Goal: Task Accomplishment & Management: Use online tool/utility

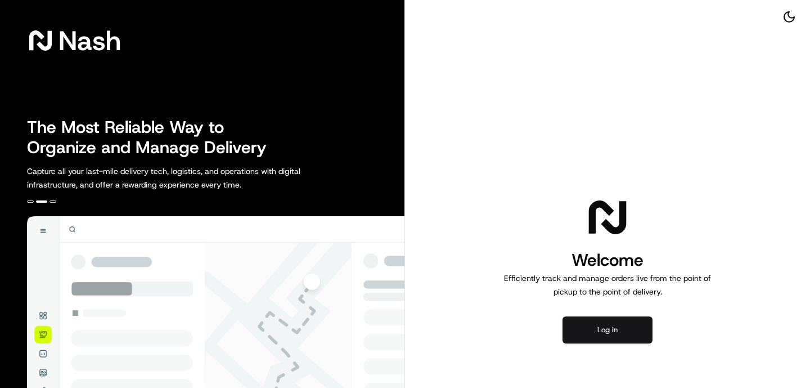
click at [631, 324] on button "Log in" at bounding box center [608, 329] width 90 height 27
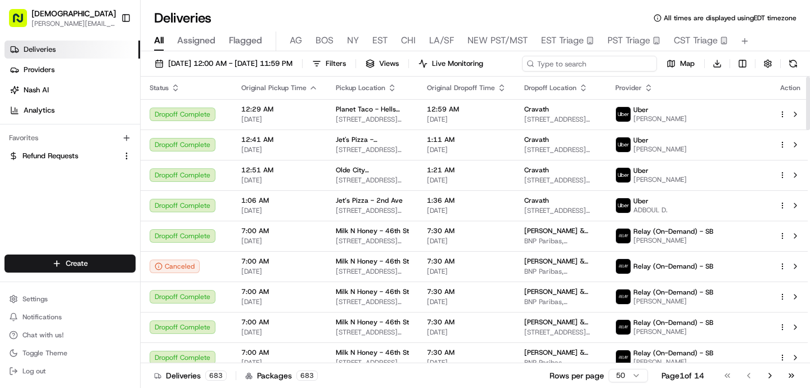
click at [579, 60] on div "[DATE] 12:00 AM - [DATE] 11:59 PM Filters Views Live Monitoring Map Download" at bounding box center [476, 66] width 670 height 21
click at [616, 70] on div "[DATE] 12:00 AM - [DATE] 11:59 PM Filters Views Live Monitoring Map Download" at bounding box center [476, 66] width 670 height 21
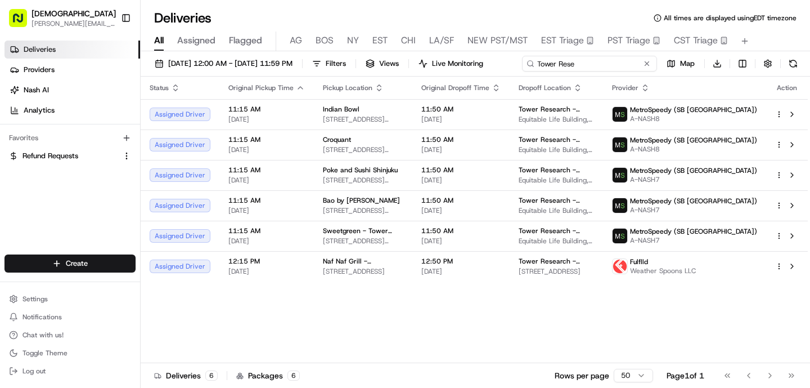
type input "Tower Rese"
click at [545, 84] on div "[DATE] 12:00 AM - [DATE] 11:59 PM Filters Views Live Monitoring Tower Rese Map …" at bounding box center [476, 220] width 670 height 339
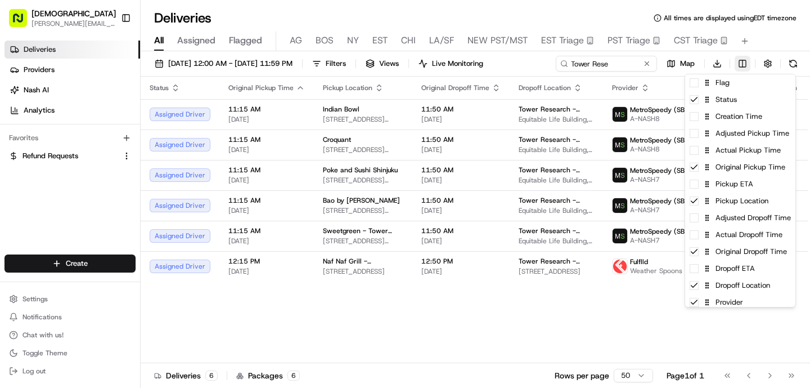
click at [745, 59] on html "Sharebite [PERSON_NAME][EMAIL_ADDRESS][DOMAIN_NAME] Toggle Sidebar Deliveries P…" at bounding box center [405, 194] width 810 height 388
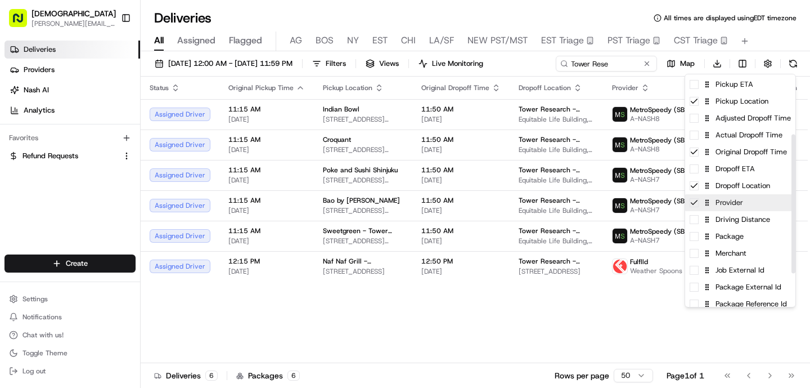
scroll to position [100, 0]
click at [739, 237] on div "Package" at bounding box center [740, 235] width 110 height 17
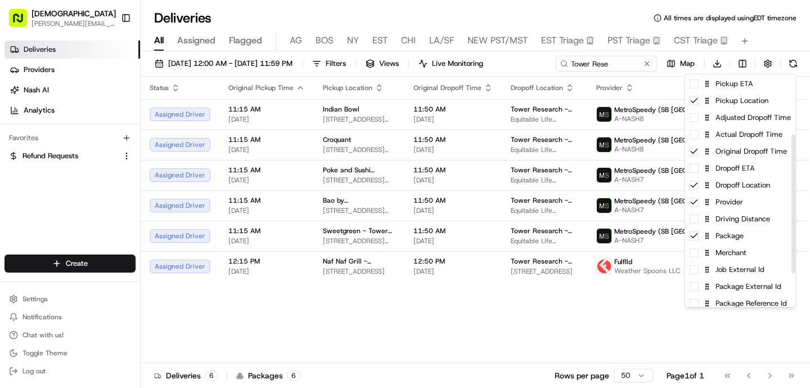
click at [368, 333] on html "Sharebite [PERSON_NAME][EMAIL_ADDRESS][DOMAIN_NAME] Toggle Sidebar Deliveries P…" at bounding box center [405, 194] width 810 height 388
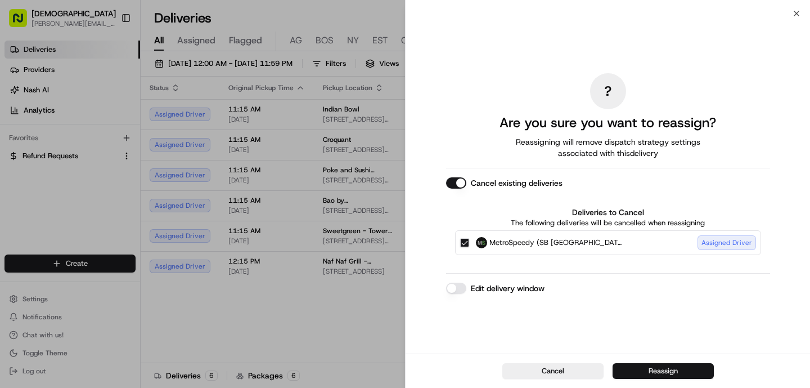
click at [689, 374] on button "Reassign" at bounding box center [663, 371] width 101 height 16
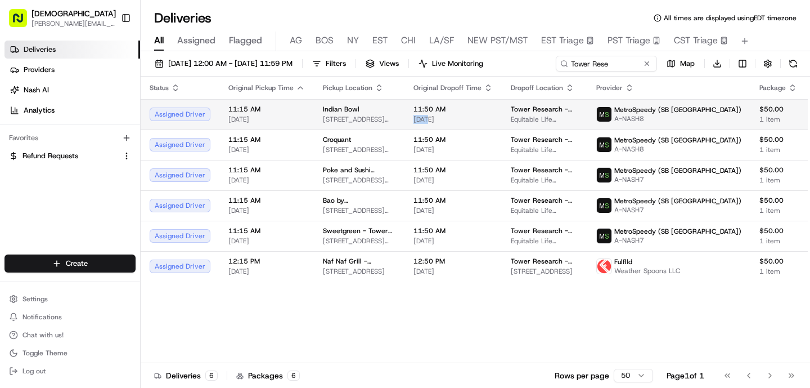
click at [428, 115] on span "[DATE]" at bounding box center [453, 119] width 79 height 9
click at [369, 118] on span "[STREET_ADDRESS][DEMOGRAPHIC_DATA][US_STATE]" at bounding box center [359, 119] width 73 height 9
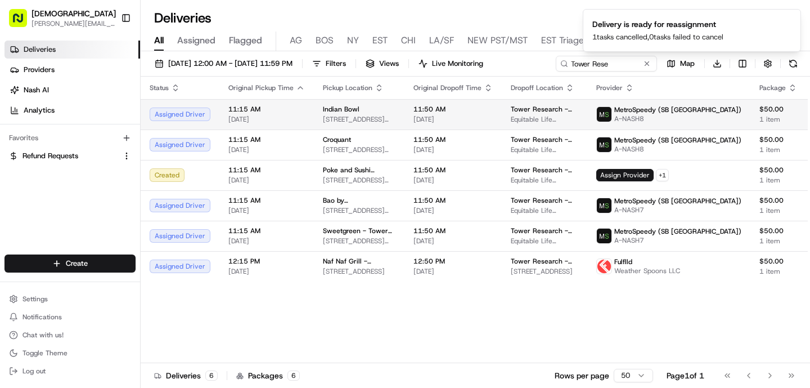
click at [367, 114] on div "[GEOGRAPHIC_DATA][STREET_ADDRESS][DEMOGRAPHIC_DATA][US_STATE][GEOGRAPHIC_DATA]" at bounding box center [359, 114] width 73 height 19
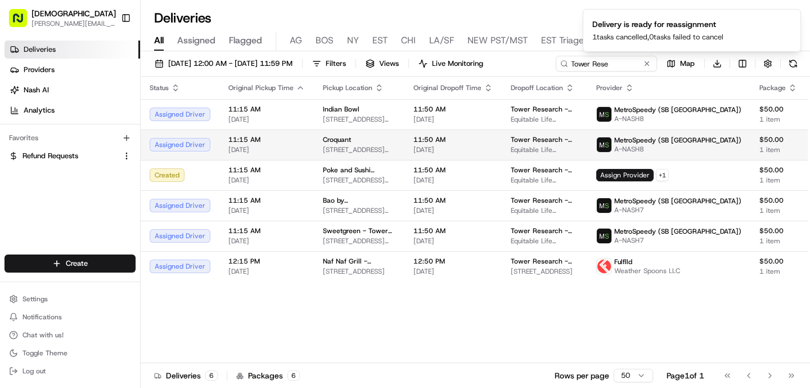
click at [369, 140] on div "Croquant" at bounding box center [359, 139] width 73 height 9
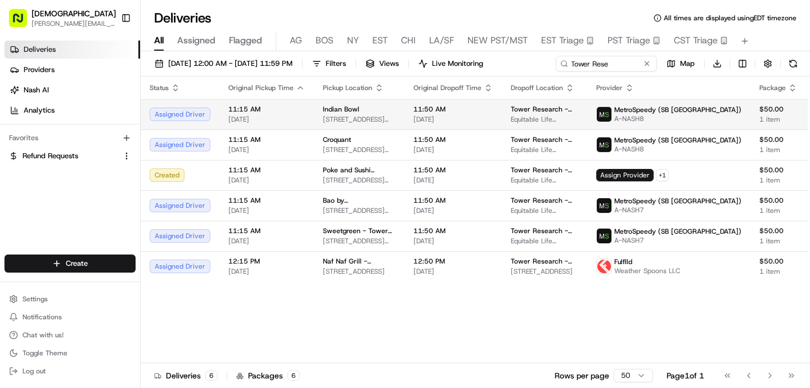
click at [374, 124] on td "[GEOGRAPHIC_DATA][STREET_ADDRESS][DEMOGRAPHIC_DATA][US_STATE][GEOGRAPHIC_DATA]" at bounding box center [359, 114] width 91 height 30
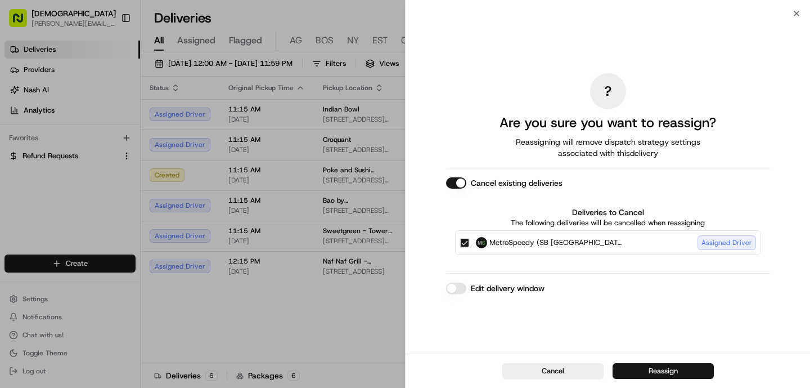
click at [659, 378] on button "Reassign" at bounding box center [663, 371] width 101 height 16
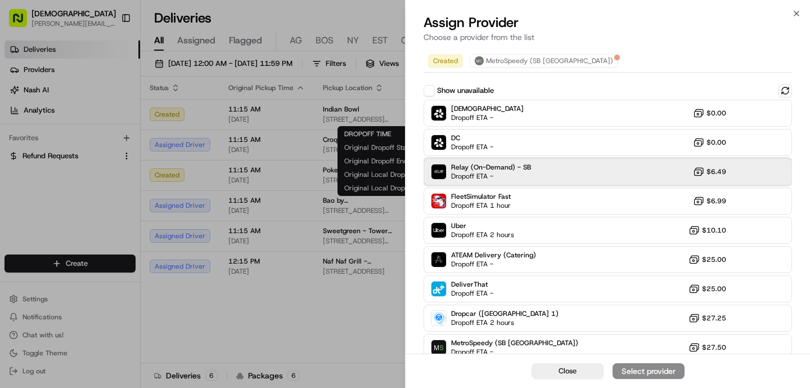
click at [477, 174] on span "Dropoff ETA -" at bounding box center [490, 176] width 79 height 9
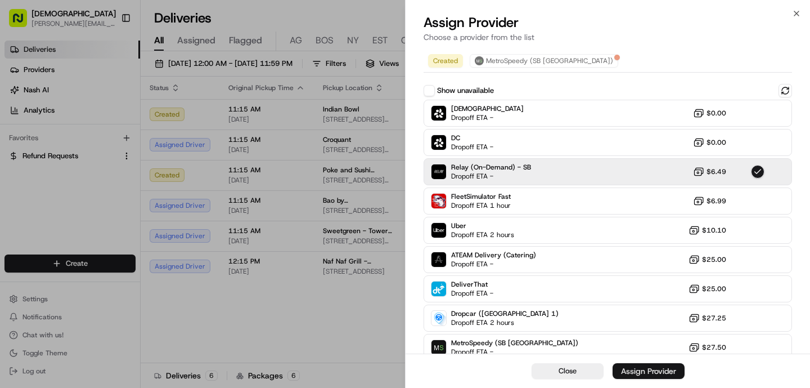
click at [637, 366] on div "Assign Provider" at bounding box center [648, 370] width 55 height 11
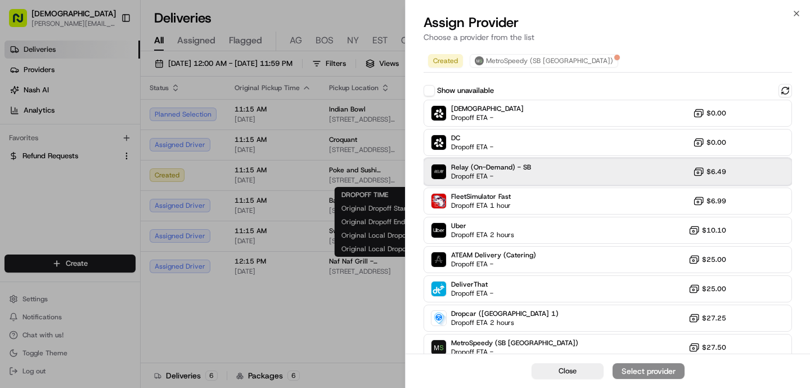
click at [477, 177] on span "Dropoff ETA -" at bounding box center [490, 176] width 79 height 9
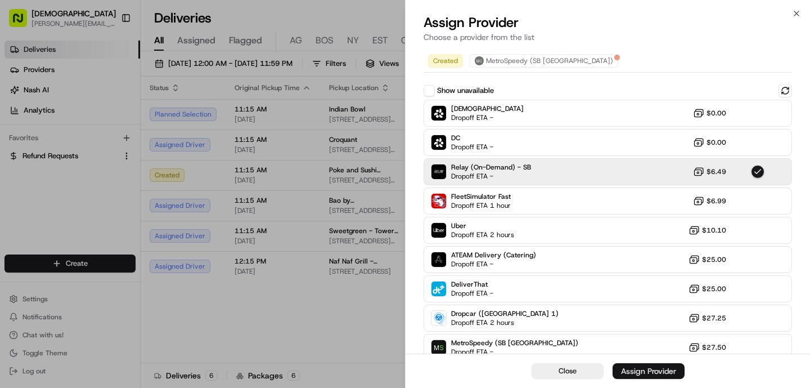
click at [666, 368] on div "Assign Provider" at bounding box center [648, 370] width 55 height 11
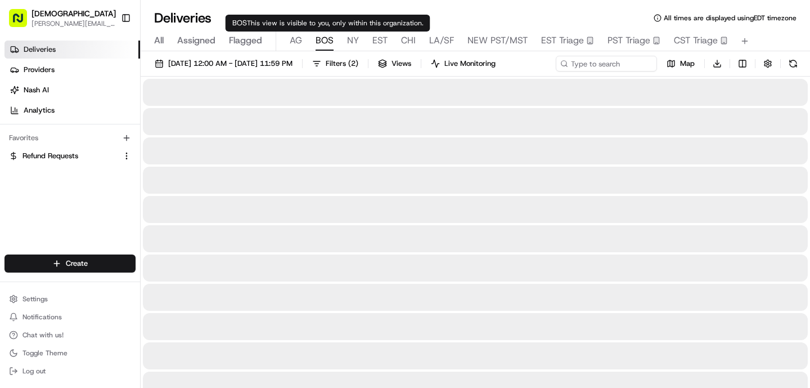
click at [322, 42] on span "BOS" at bounding box center [325, 41] width 18 height 14
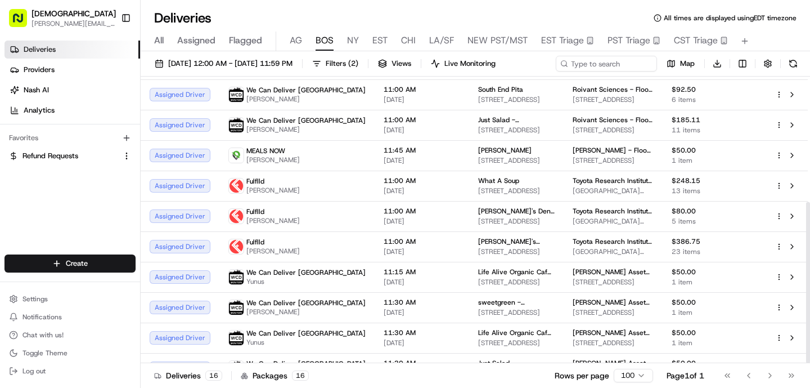
scroll to position [222, 0]
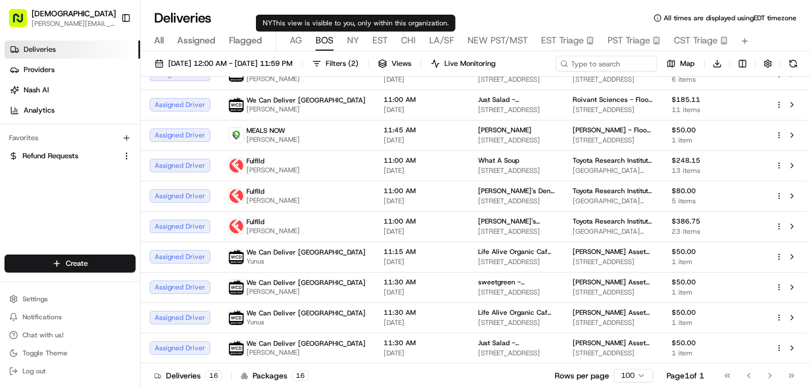
click at [361, 48] on div "All Assigned Flagged [PERSON_NAME] NY EST CHI LA/SF NEW PST/MST EST Triage PST …" at bounding box center [476, 42] width 670 height 20
click at [352, 44] on span "NY" at bounding box center [353, 41] width 12 height 14
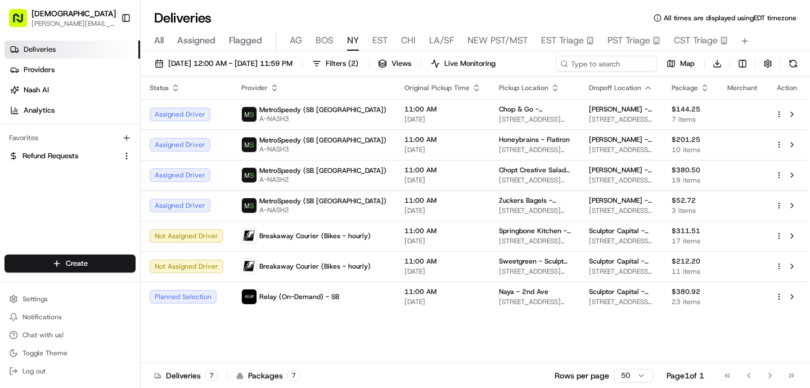
click at [372, 318] on div "Status Provider Original Pickup Time Pickup Location Dropoff Location Package M…" at bounding box center [474, 220] width 667 height 286
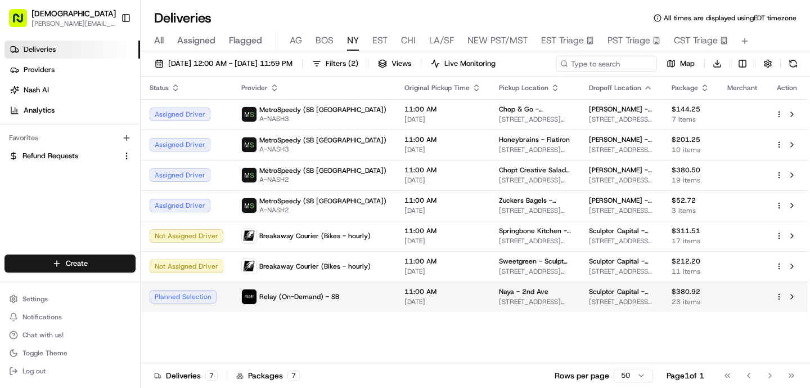
click at [351, 294] on div "Relay (On-Demand) - SB" at bounding box center [313, 297] width 145 height 16
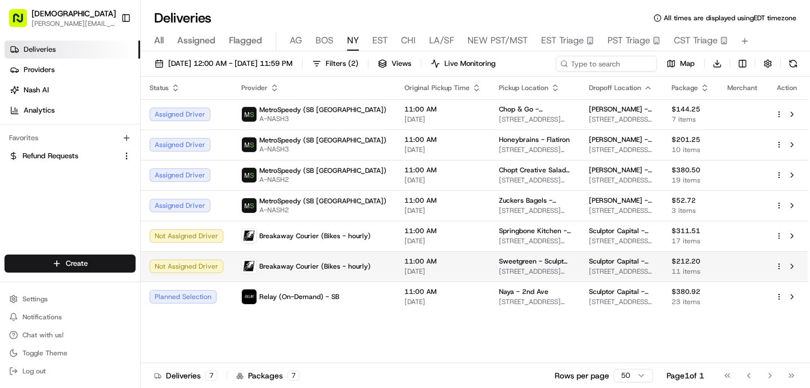
click at [341, 264] on span "Breakaway Courier (Bikes - hourly)" at bounding box center [314, 266] width 111 height 9
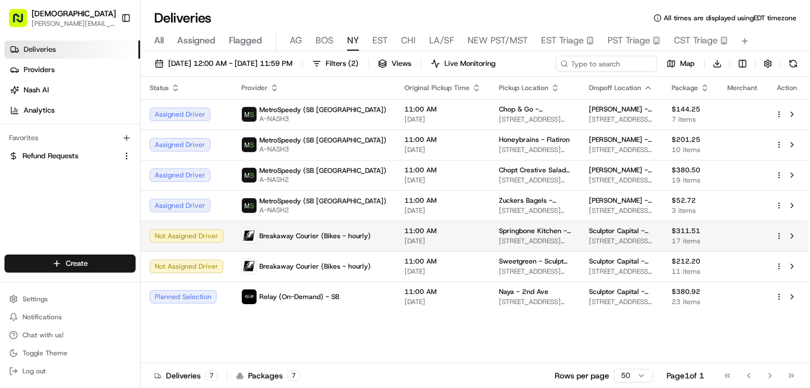
click at [342, 239] on span "Breakaway Courier (Bikes - hourly)" at bounding box center [314, 235] width 111 height 9
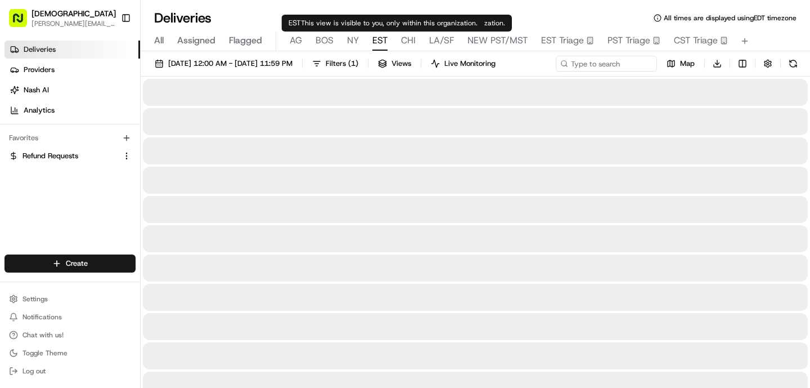
click at [375, 39] on span "EST" at bounding box center [379, 41] width 15 height 14
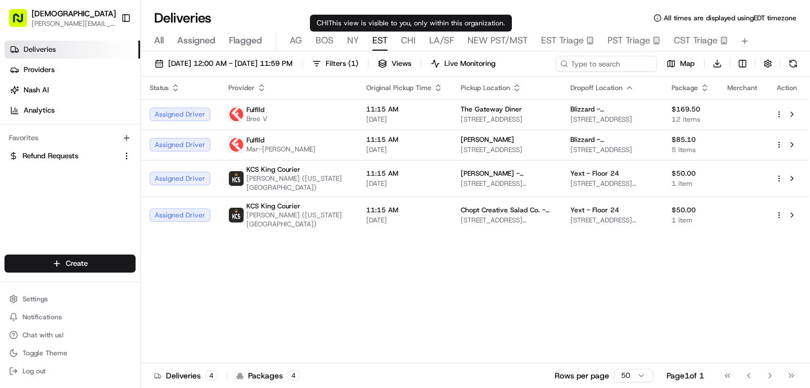
click at [404, 42] on span "CHI" at bounding box center [408, 41] width 15 height 14
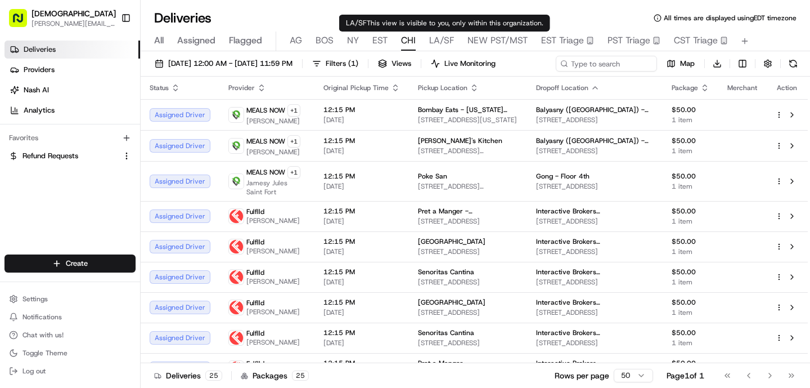
click at [439, 38] on span "LA/SF" at bounding box center [441, 41] width 25 height 14
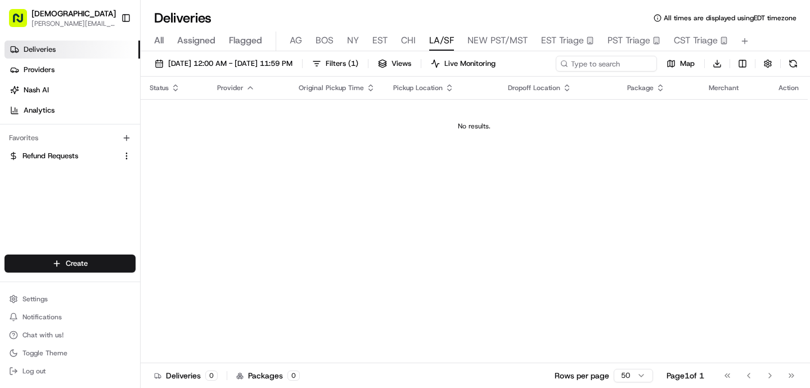
click at [477, 33] on body "Sharebite [PERSON_NAME][EMAIL_ADDRESS][DOMAIN_NAME] Toggle Sidebar Deliveries P…" at bounding box center [405, 194] width 810 height 388
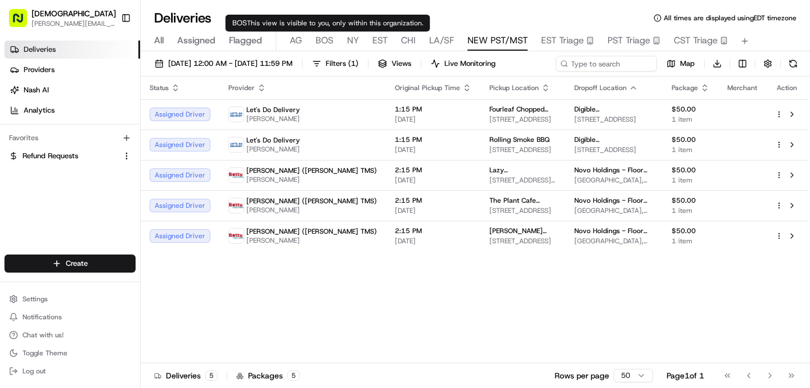
click at [328, 42] on span "BOS" at bounding box center [325, 41] width 18 height 14
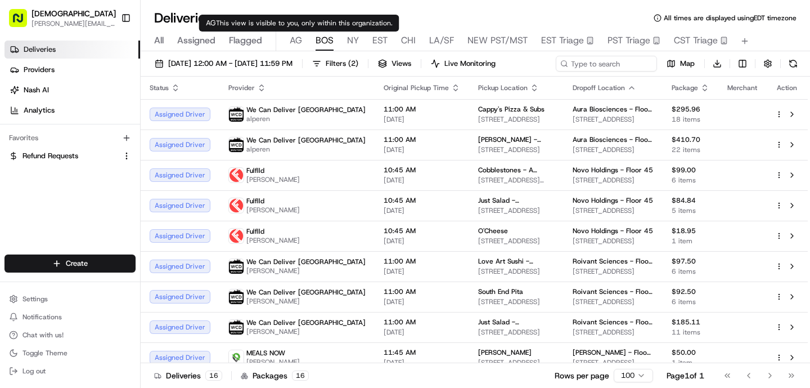
click at [293, 44] on span "AG" at bounding box center [296, 41] width 12 height 14
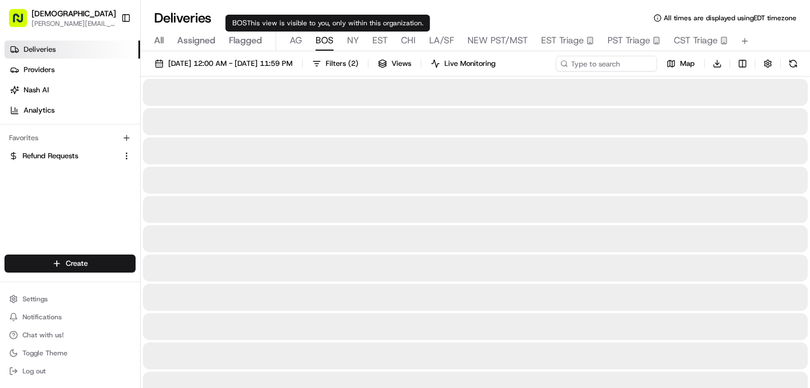
click at [320, 46] on span "BOS" at bounding box center [325, 41] width 18 height 14
click at [355, 39] on span "NY" at bounding box center [353, 41] width 12 height 14
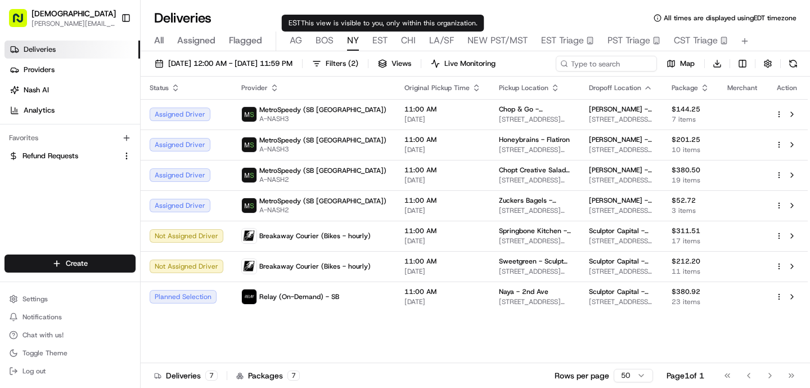
click at [379, 38] on span "EST" at bounding box center [379, 41] width 15 height 14
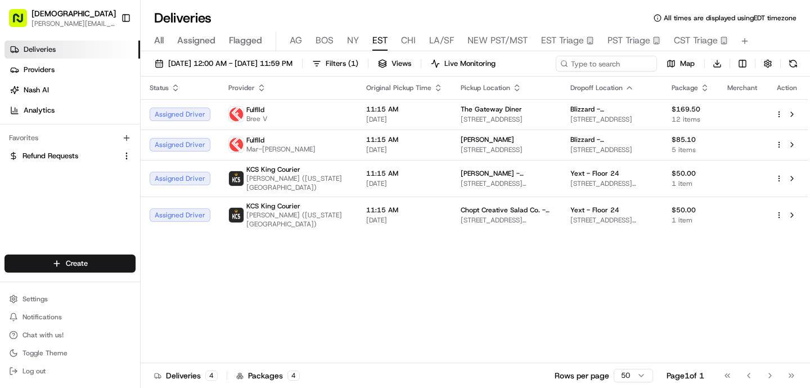
click at [150, 43] on div "All Assigned Flagged [PERSON_NAME] NY EST CHI LA/SF NEW PST/MST EST Triage PST …" at bounding box center [476, 42] width 670 height 20
click at [159, 42] on span "All" at bounding box center [159, 41] width 10 height 14
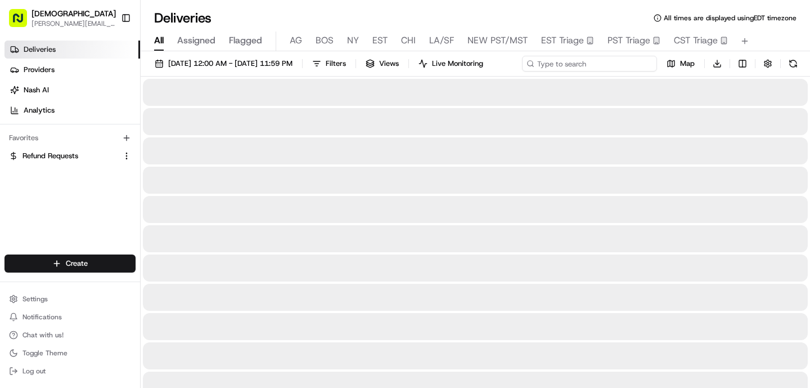
click at [618, 63] on input at bounding box center [589, 64] width 135 height 16
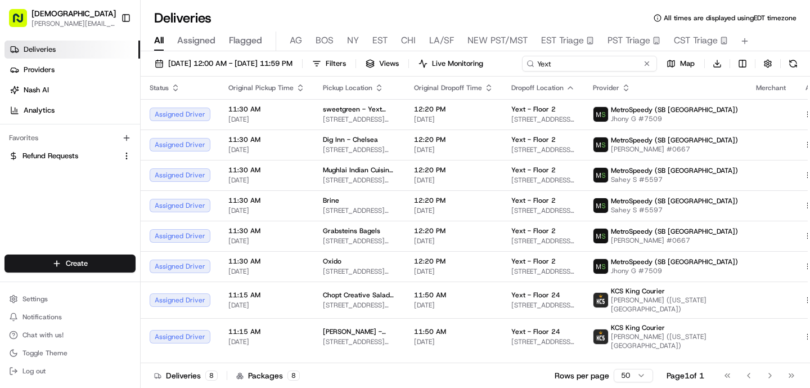
type input "Yext"
click at [697, 71] on div "[DATE] 12:00 AM - [DATE] 11:59 PM Filters Views Live Monitoring Yext Map Downlo…" at bounding box center [476, 66] width 670 height 21
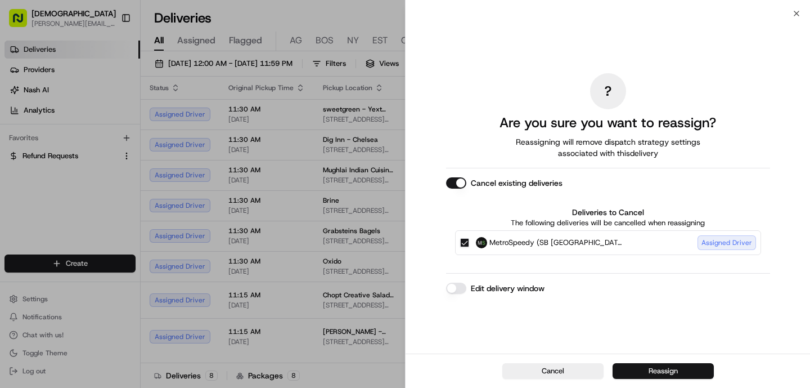
click at [663, 369] on button "Reassign" at bounding box center [663, 371] width 101 height 16
click at [664, 368] on button "Reassign" at bounding box center [663, 371] width 101 height 16
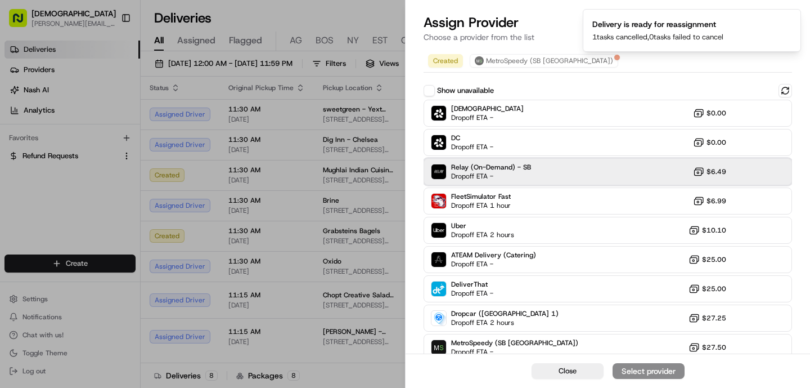
click at [468, 176] on span "Dropoff ETA -" at bounding box center [490, 176] width 79 height 9
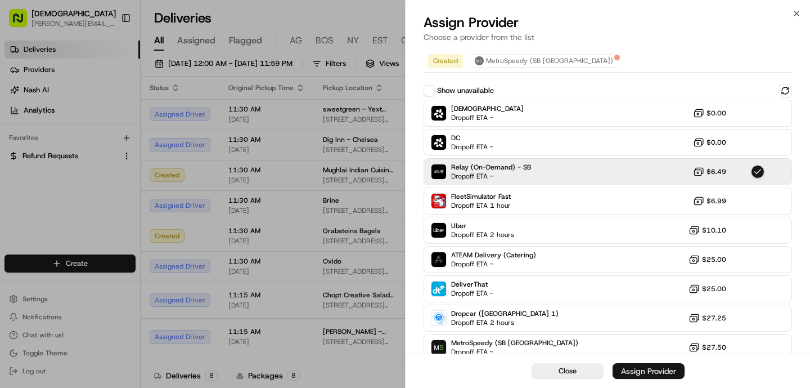
click at [643, 370] on div "Assign Provider" at bounding box center [648, 370] width 55 height 11
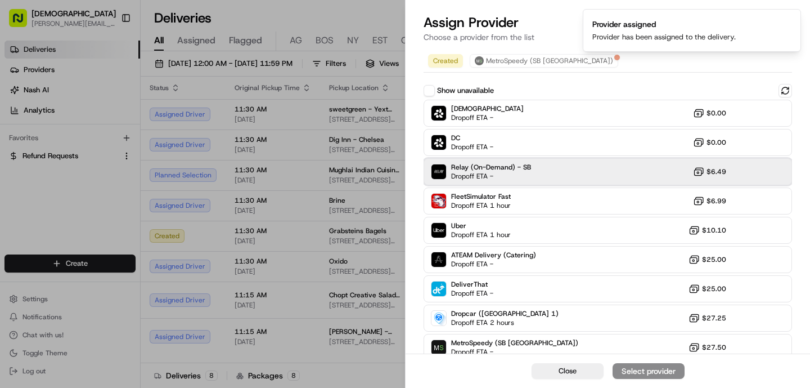
click at [497, 169] on span "Relay (On-Demand) - SB" at bounding box center [491, 167] width 80 height 9
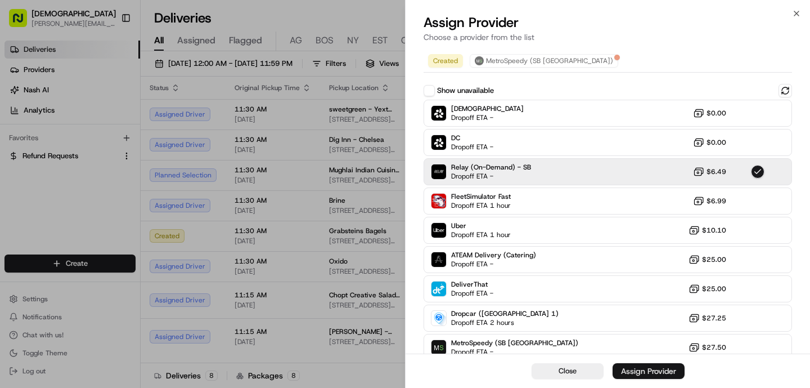
click at [638, 365] on div "Assign Provider" at bounding box center [648, 370] width 55 height 11
